Goal: Transaction & Acquisition: Purchase product/service

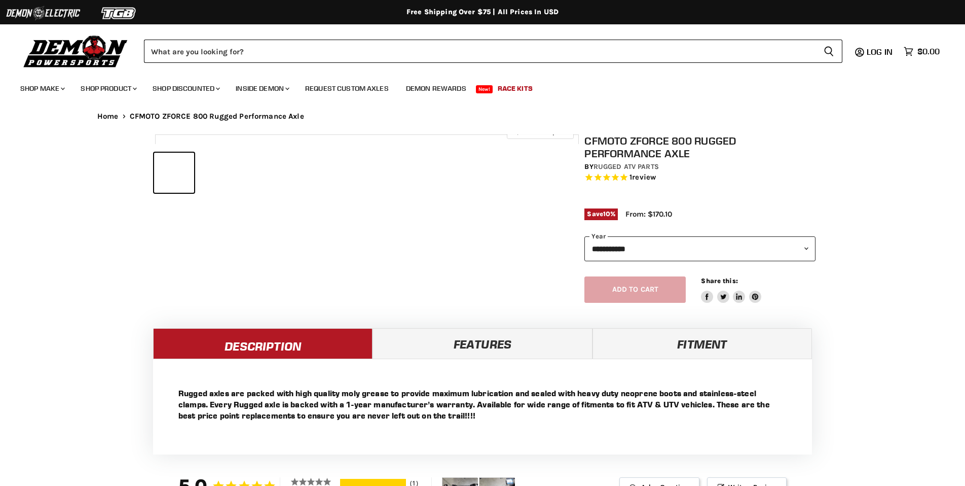
select select "******"
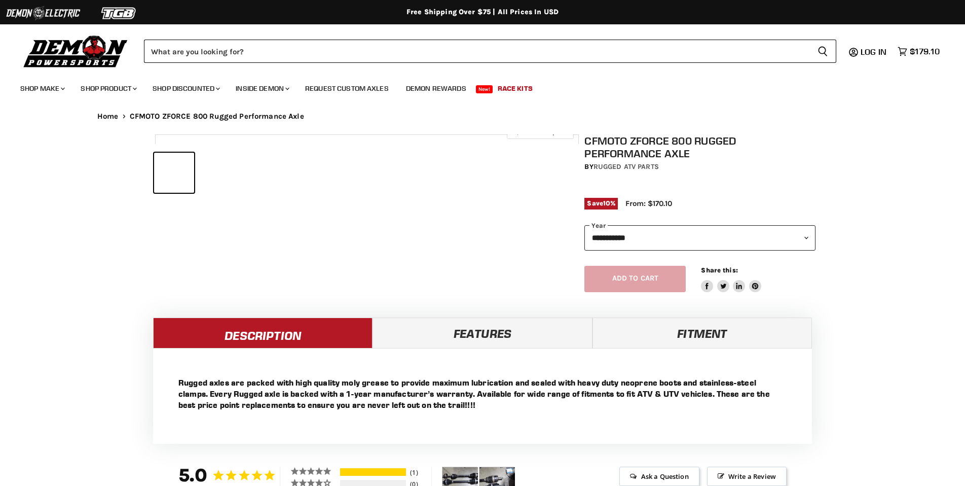
select select "******"
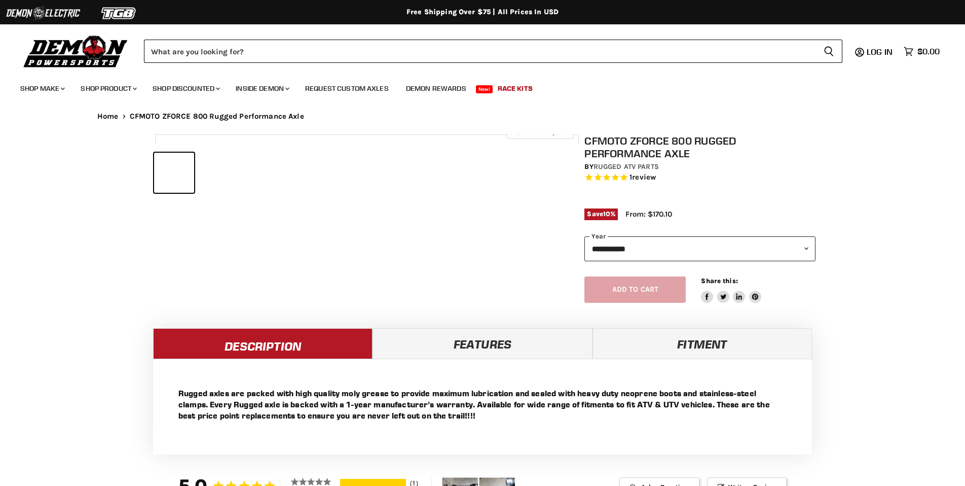
select select "******"
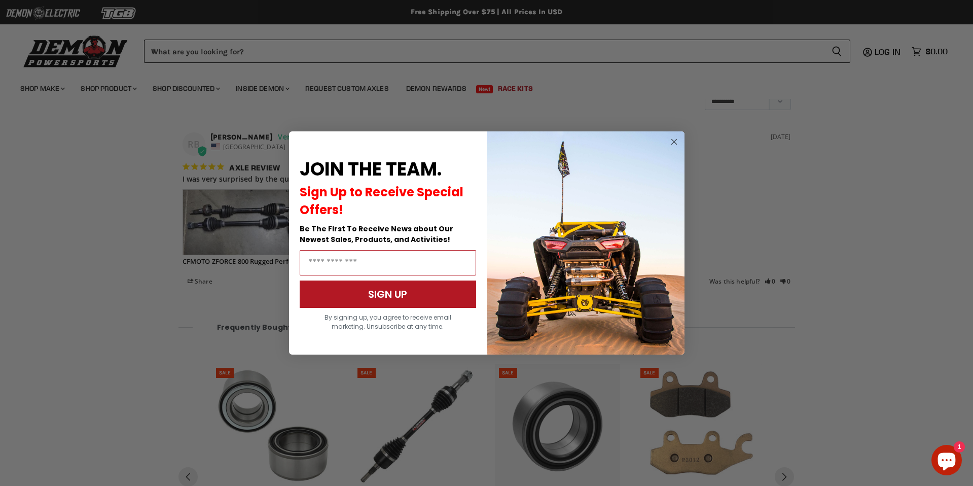
scroll to position [799, 0]
